Goal: Communication & Community: Answer question/provide support

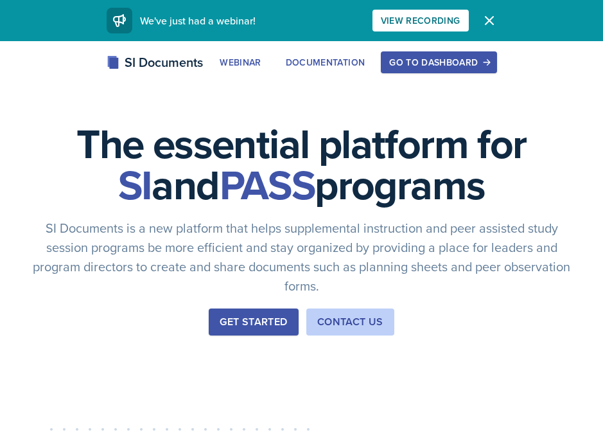
click at [422, 67] on div "Go to Dashboard" at bounding box center [438, 62] width 99 height 10
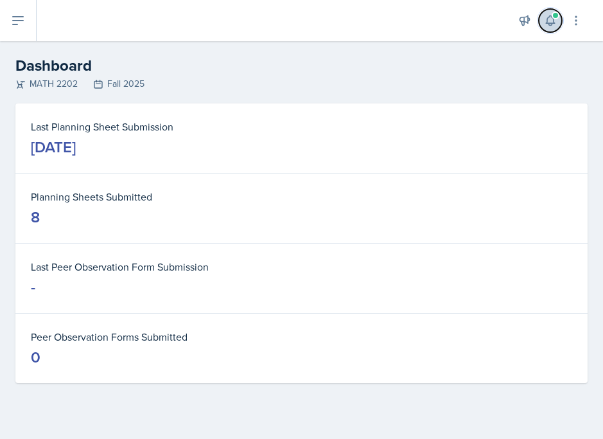
click at [551, 23] on icon at bounding box center [550, 21] width 8 height 10
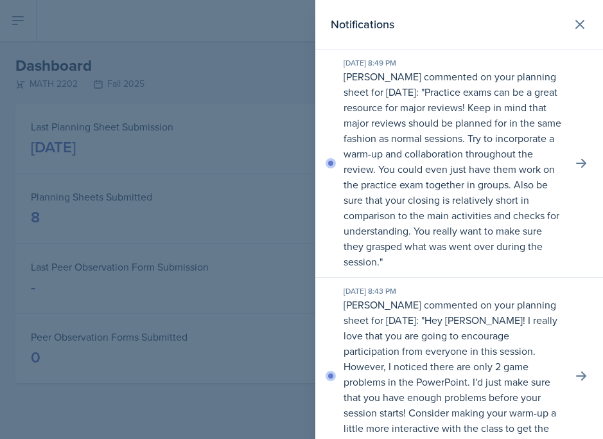
click at [268, 181] on div at bounding box center [301, 219] width 603 height 439
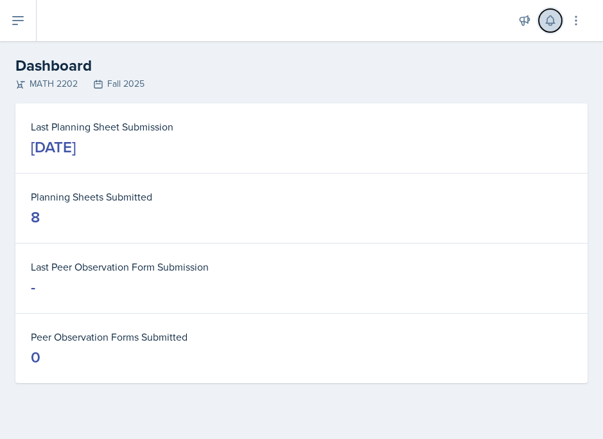
click at [548, 22] on icon at bounding box center [550, 20] width 13 height 13
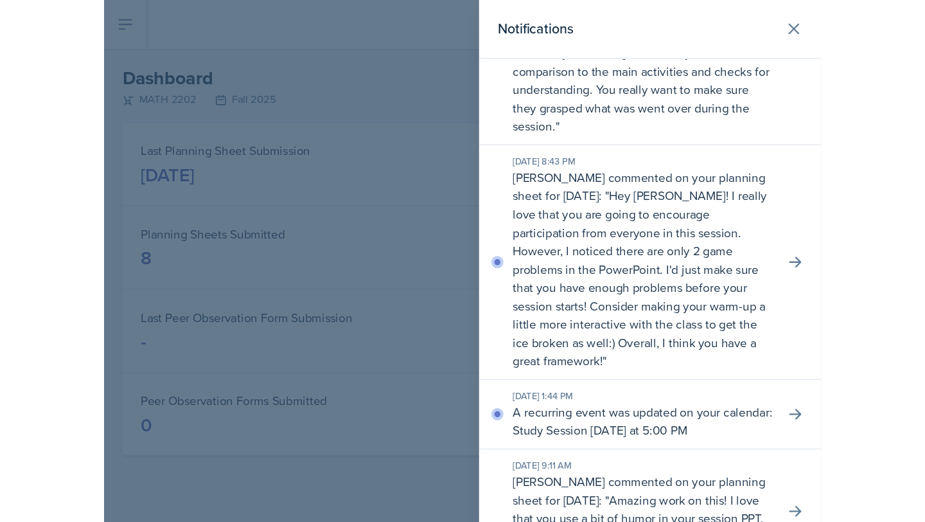
scroll to position [157, 0]
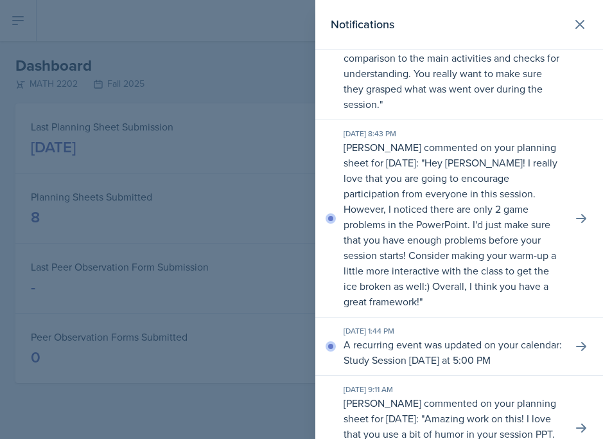
click at [179, 211] on div at bounding box center [301, 219] width 603 height 439
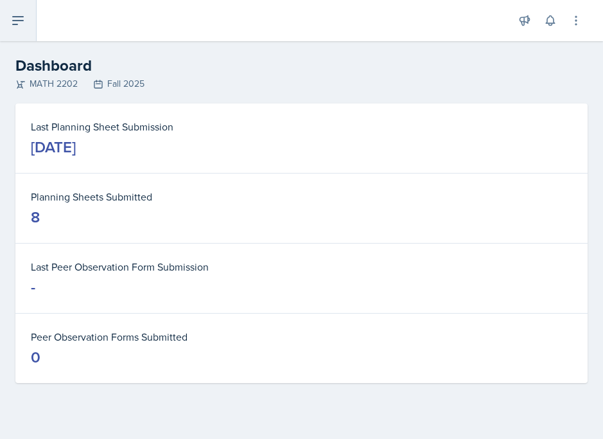
click at [19, 29] on button at bounding box center [18, 20] width 37 height 41
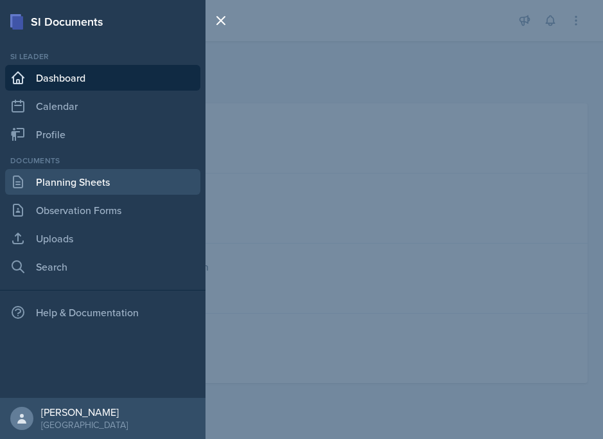
click at [76, 186] on link "Planning Sheets" at bounding box center [102, 182] width 195 height 26
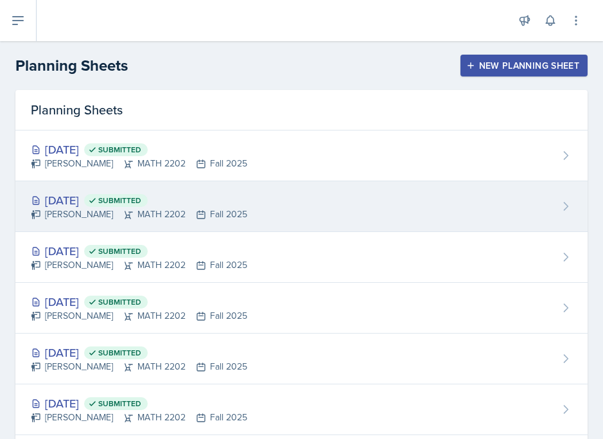
click at [123, 201] on div "[DATE] Submitted" at bounding box center [139, 200] width 217 height 17
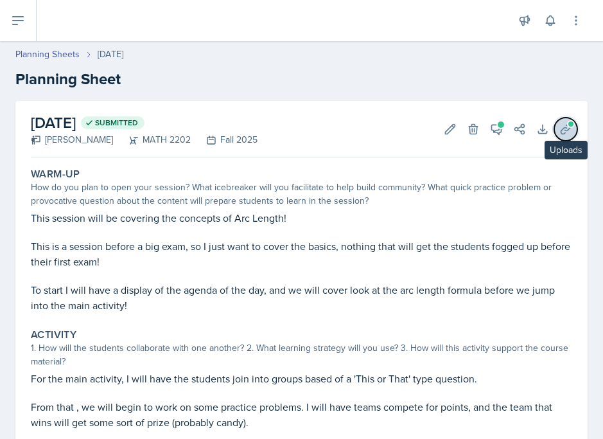
click at [568, 129] on icon at bounding box center [566, 129] width 10 height 10
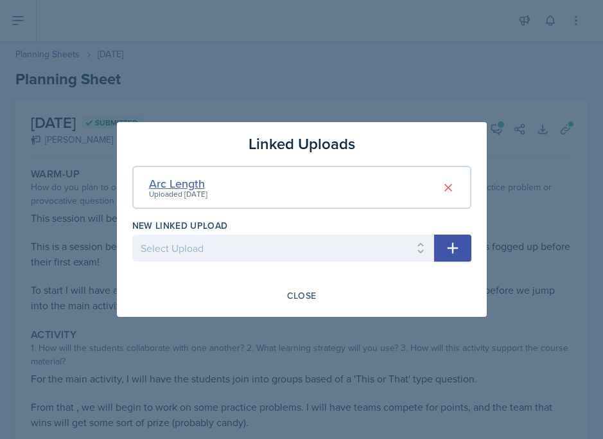
click at [190, 175] on div "Arc Length" at bounding box center [178, 183] width 58 height 17
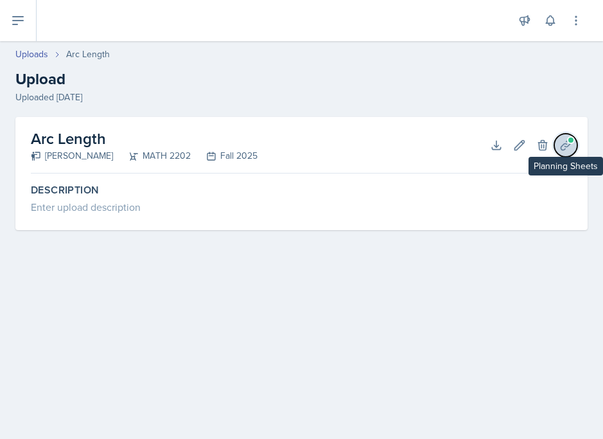
click at [569, 141] on span at bounding box center [571, 140] width 8 height 8
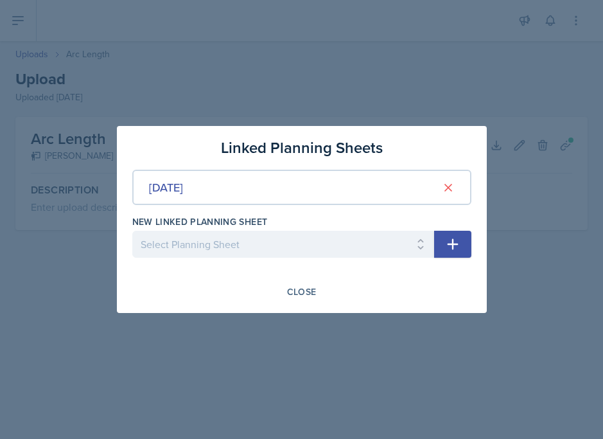
click at [425, 76] on div at bounding box center [301, 219] width 603 height 439
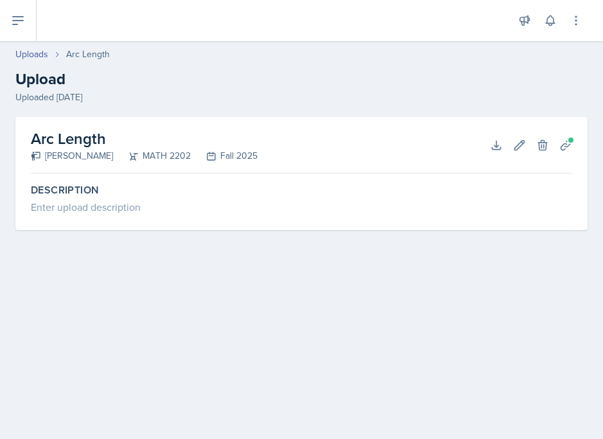
click at [79, 128] on h2 "Arc Length" at bounding box center [144, 138] width 227 height 23
click at [502, 139] on icon at bounding box center [496, 145] width 13 height 13
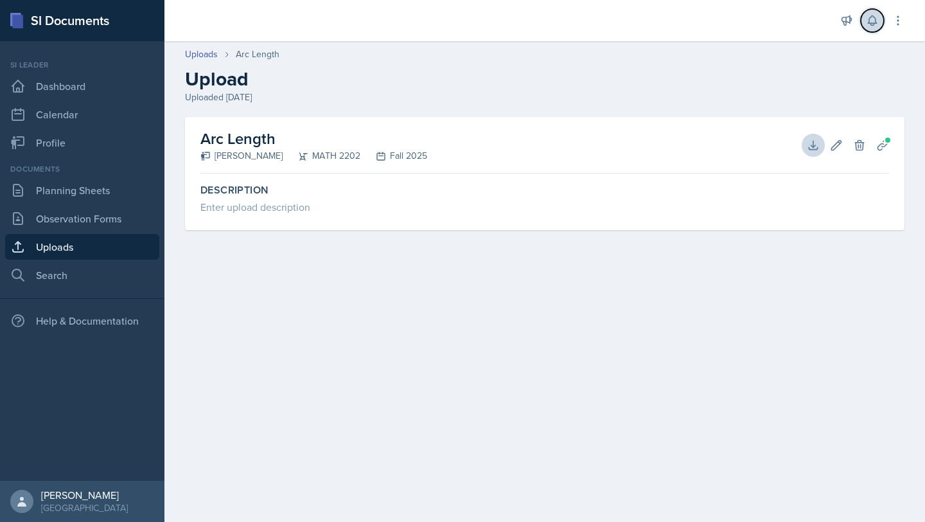
click at [603, 21] on icon at bounding box center [872, 21] width 8 height 10
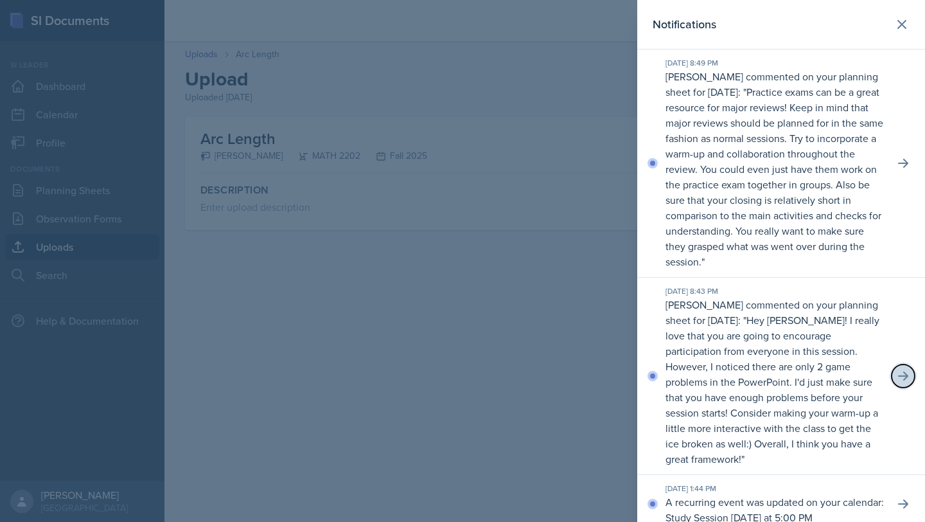
click at [603, 375] on icon at bounding box center [903, 376] width 13 height 13
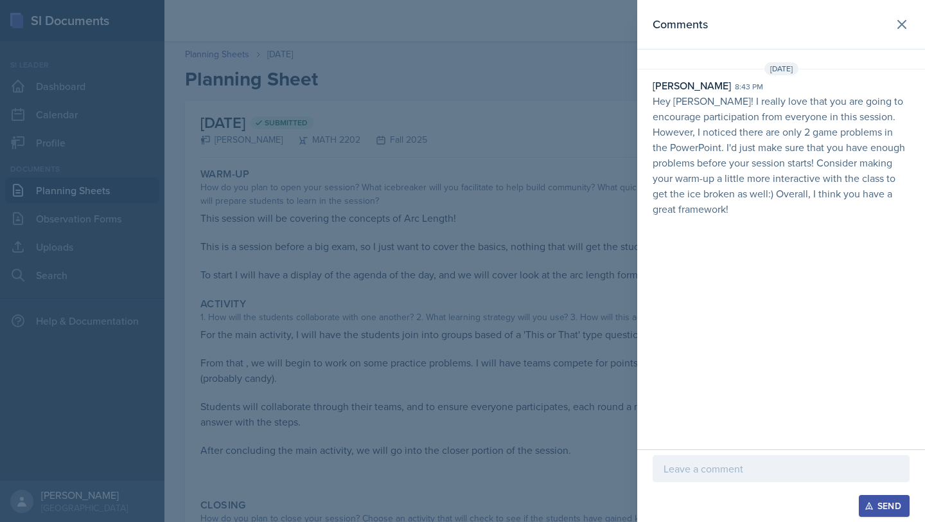
click at [603, 438] on div at bounding box center [781, 468] width 257 height 27
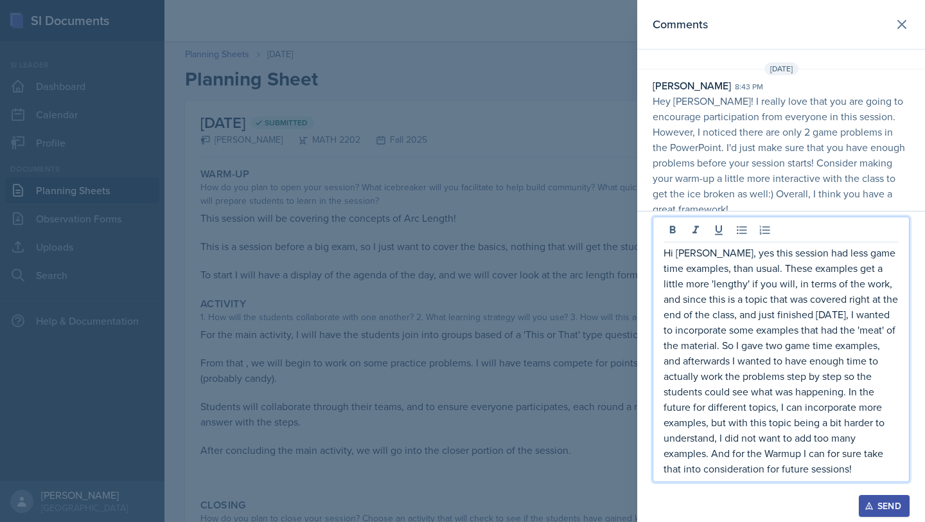
click at [603, 438] on div "Send" at bounding box center [885, 506] width 34 height 10
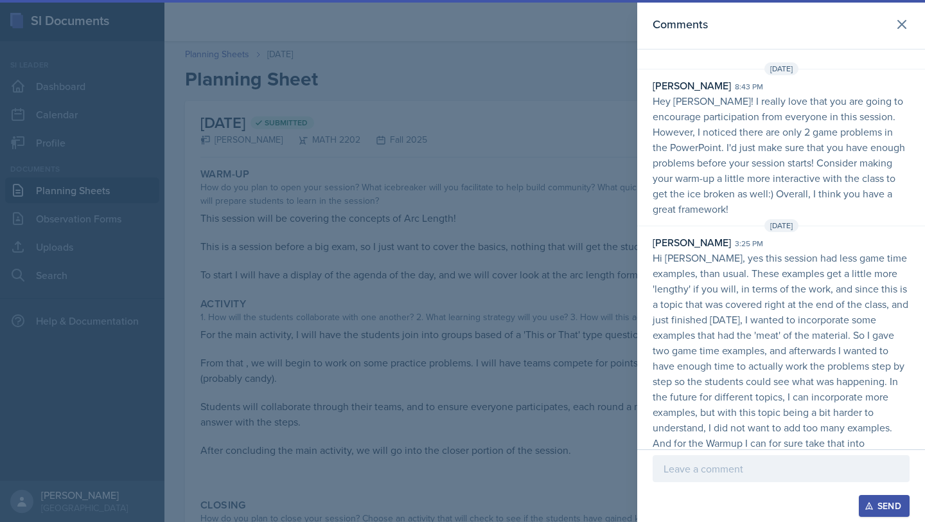
scroll to position [22, 0]
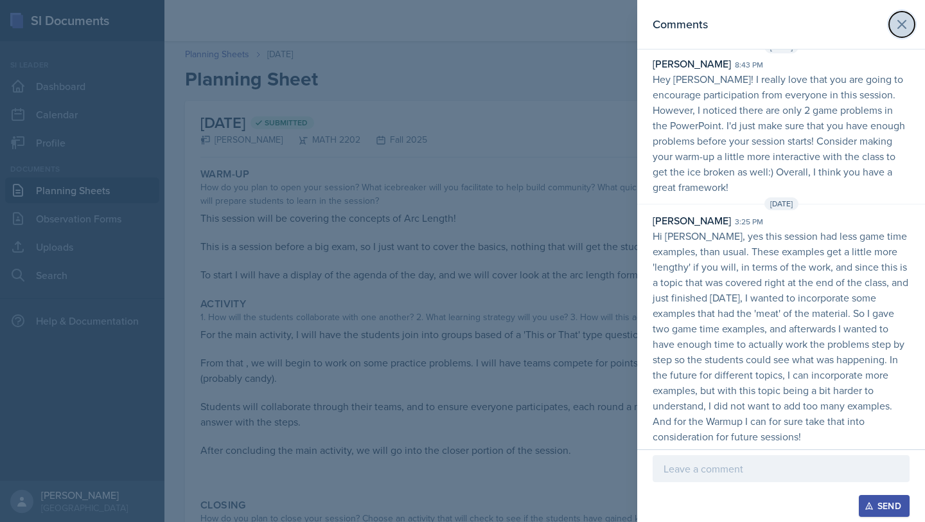
click at [603, 29] on icon at bounding box center [902, 24] width 15 height 15
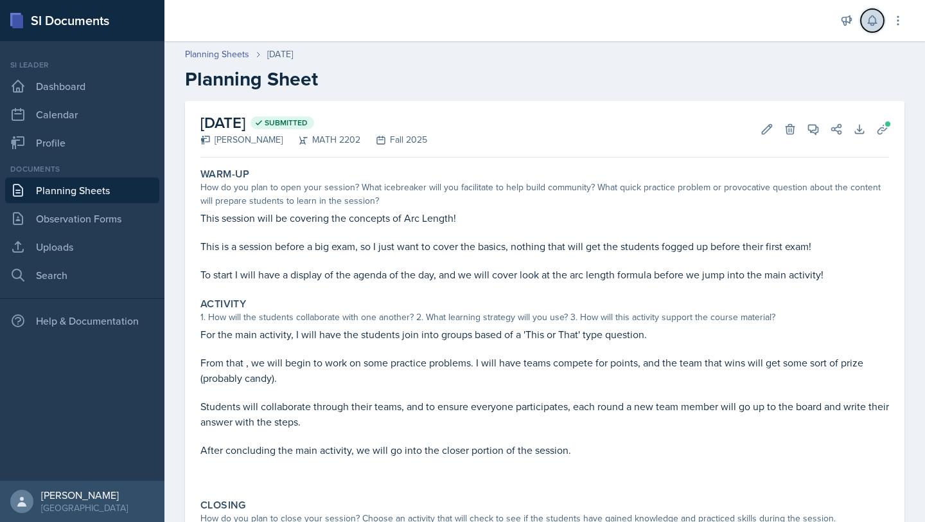
click at [603, 17] on button at bounding box center [872, 20] width 23 height 23
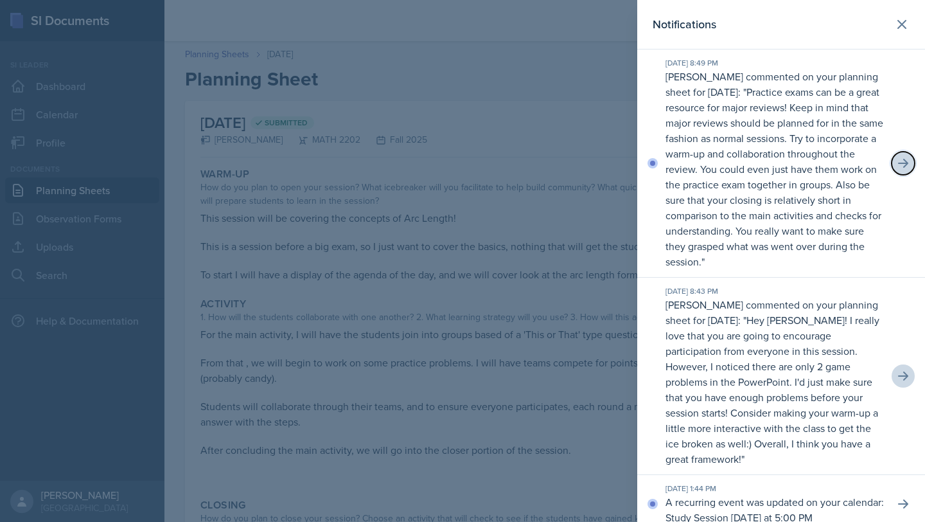
click at [603, 156] on button at bounding box center [903, 163] width 23 height 23
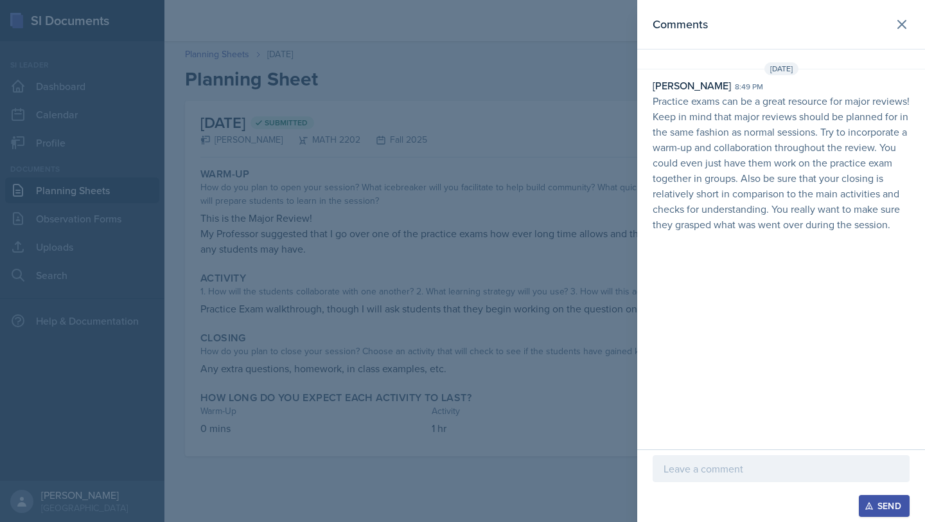
click at [603, 438] on div at bounding box center [781, 468] width 257 height 27
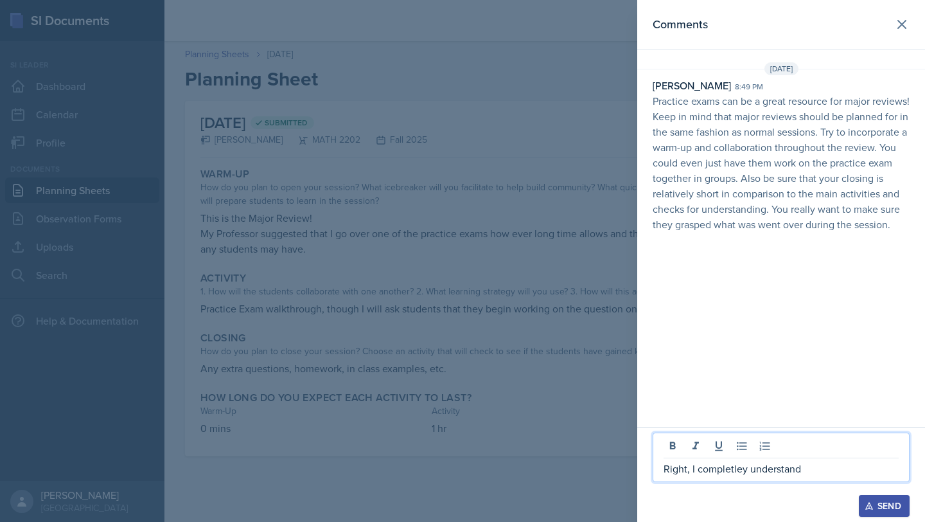
click at [603, 438] on div "Right, I completley understand" at bounding box center [781, 456] width 257 height 49
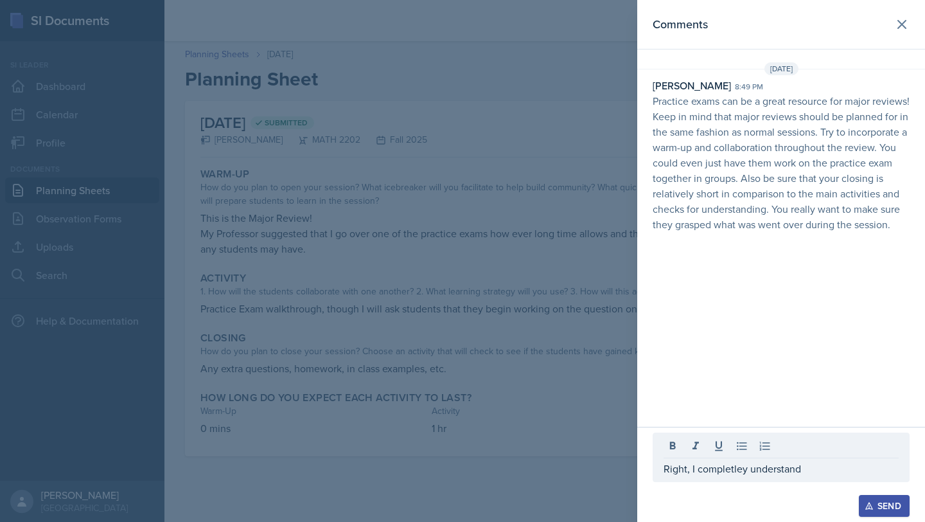
click at [603, 438] on p "Right, I completley understand" at bounding box center [781, 468] width 235 height 15
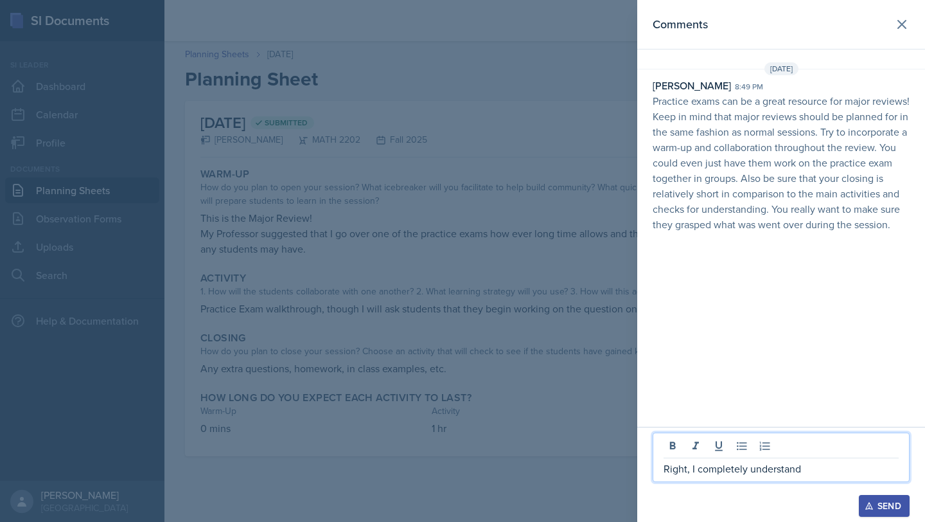
click at [603, 438] on p "Right, I completely understand" at bounding box center [781, 468] width 235 height 15
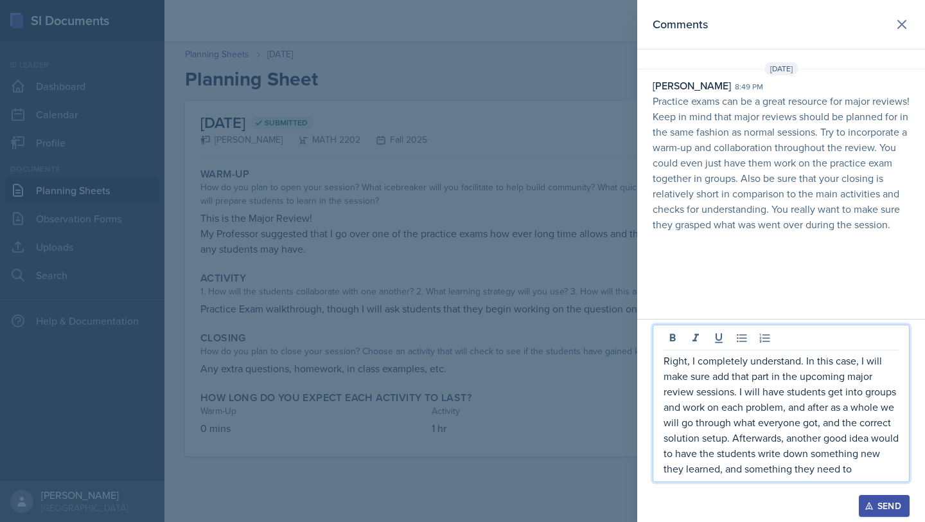
click at [603, 394] on p "Right, I completely understand. In this case, I will make sure add that part in…" at bounding box center [781, 414] width 235 height 123
click at [603, 438] on p "Right, I completely understand. In this case, I will make sure add that part in…" at bounding box center [781, 414] width 235 height 123
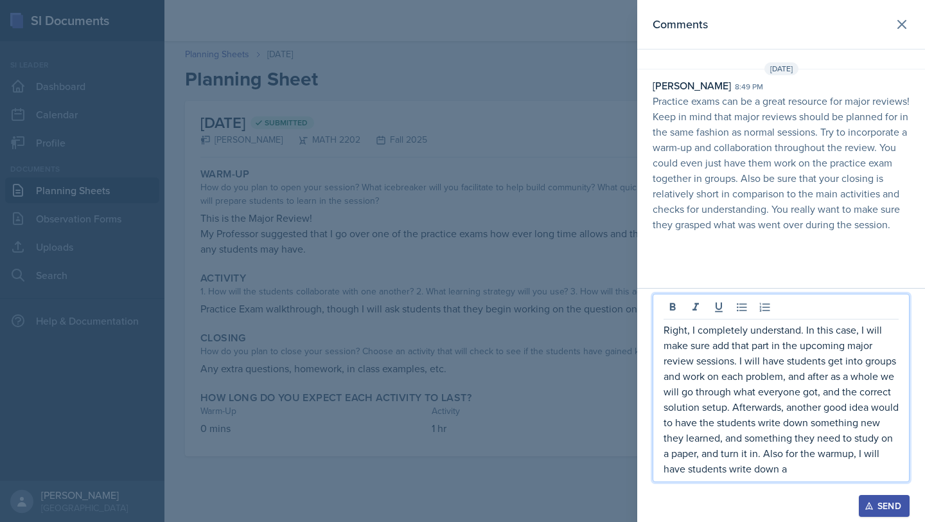
click at [603, 359] on p "Right, I completely understand. In this case, I will make sure add that part in…" at bounding box center [781, 399] width 235 height 154
click at [603, 360] on p "Right, I completely understand. In this case, I will make sure add that part in…" at bounding box center [781, 399] width 235 height 154
drag, startPoint x: 814, startPoint y: 476, endPoint x: 786, endPoint y: 432, distance: 51.7
click at [603, 432] on div "Right, I completely understand. In this case, I will make sure add that part in…" at bounding box center [781, 388] width 257 height 188
click at [603, 438] on p "Right, I completely understand. In this case, I will make sure add that part in…" at bounding box center [781, 399] width 235 height 154
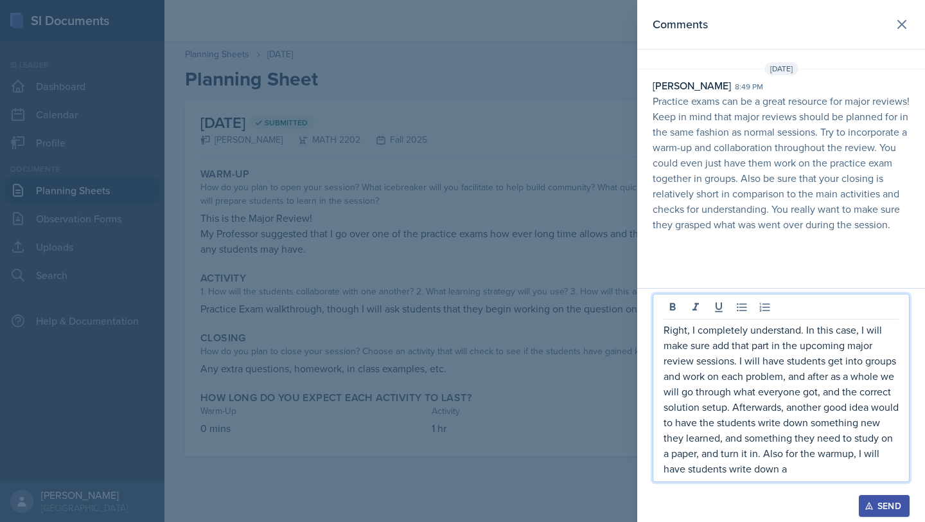
drag, startPoint x: 841, startPoint y: 467, endPoint x: 803, endPoint y: 452, distance: 40.7
click at [603, 438] on p "Right, I completely understand. In this case, I will make sure add that part in…" at bounding box center [781, 399] width 235 height 154
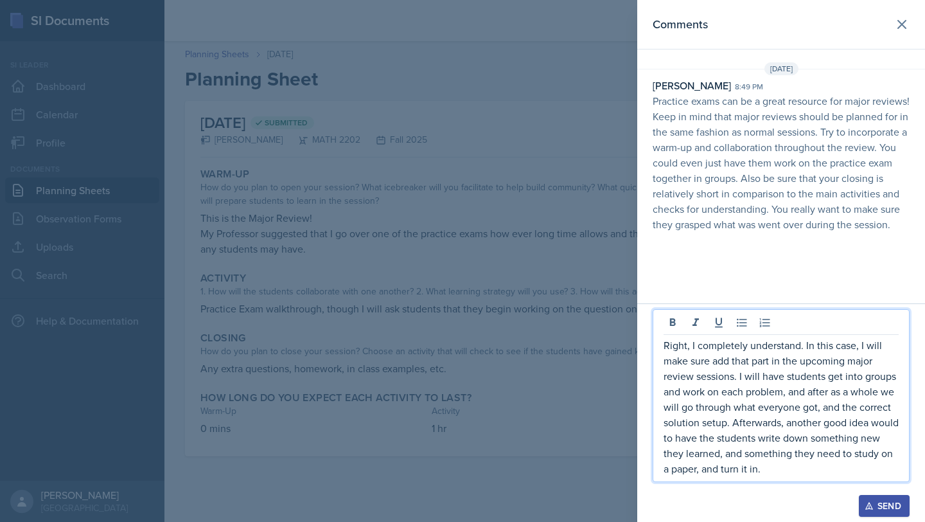
click at [603, 376] on p "Right, I completely understand. In this case, I will make sure add that part in…" at bounding box center [781, 406] width 235 height 139
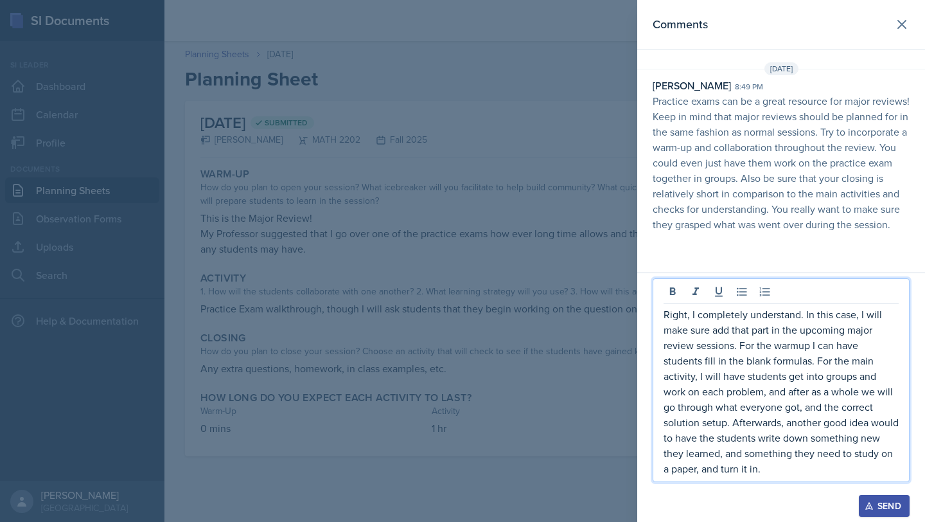
click at [603, 423] on p "Right, I completely understand. In this case, I will make sure add that part in…" at bounding box center [781, 392] width 235 height 170
click at [603, 424] on p "Right, I completely understand. In this case, I will make sure add that part in…" at bounding box center [781, 392] width 235 height 170
click at [603, 422] on p "Right, I completely understand. In this case, I will make sure add that part in…" at bounding box center [781, 392] width 235 height 170
click at [603, 438] on button "Send" at bounding box center [884, 506] width 51 height 22
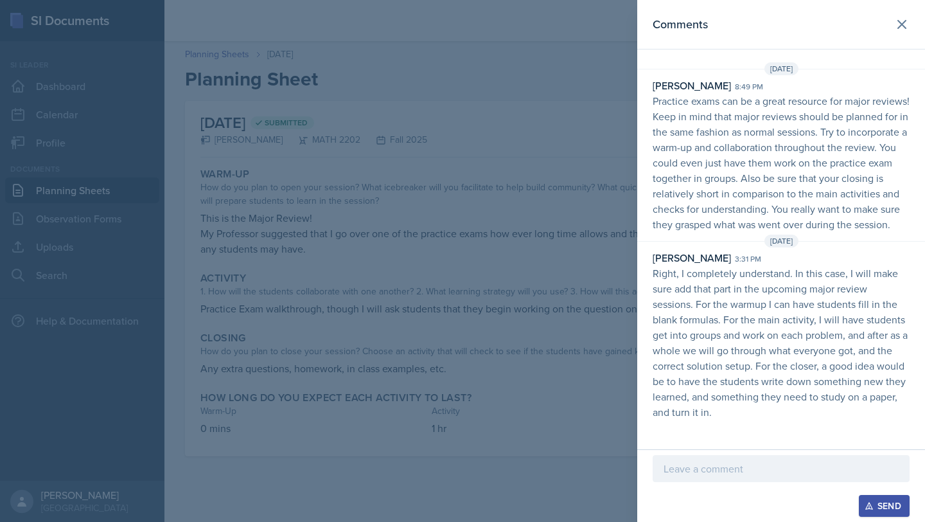
click at [515, 261] on div at bounding box center [462, 261] width 925 height 522
